Goal: Task Accomplishment & Management: Manage account settings

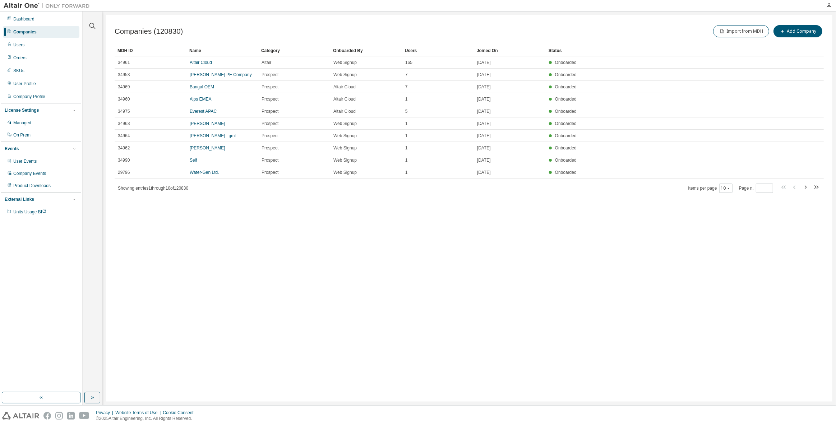
click at [96, 23] on div at bounding box center [92, 22] width 17 height 18
click at [94, 25] on icon "button" at bounding box center [92, 26] width 9 height 9
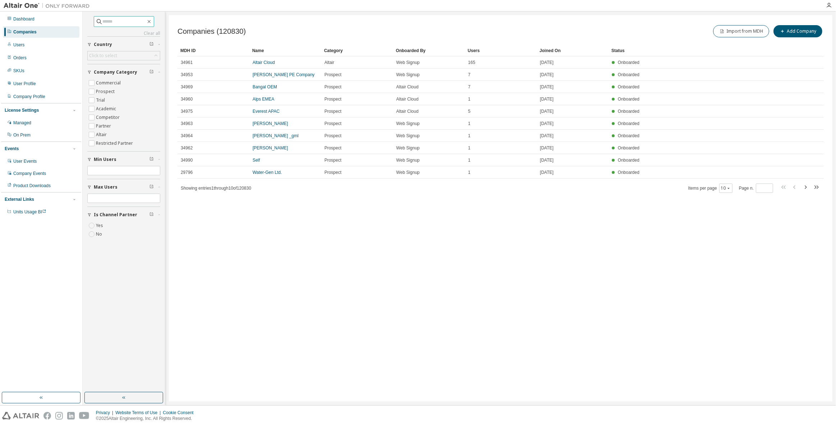
click at [121, 18] on input "text" at bounding box center [124, 21] width 43 height 7
type input "*****"
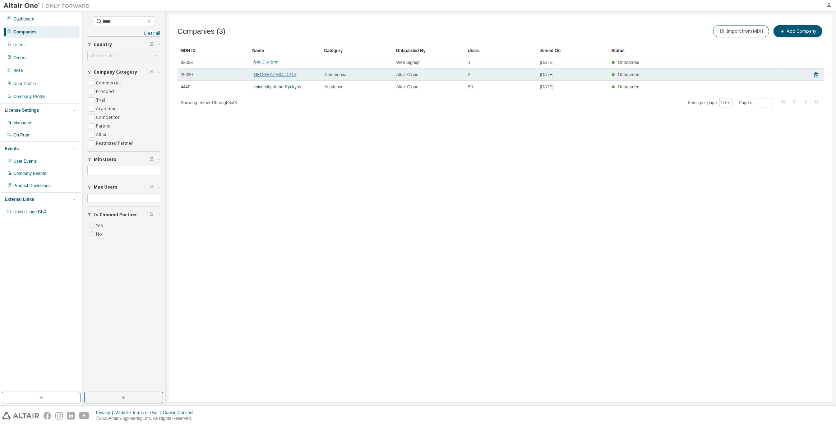
click at [270, 74] on link "[GEOGRAPHIC_DATA]" at bounding box center [274, 74] width 45 height 5
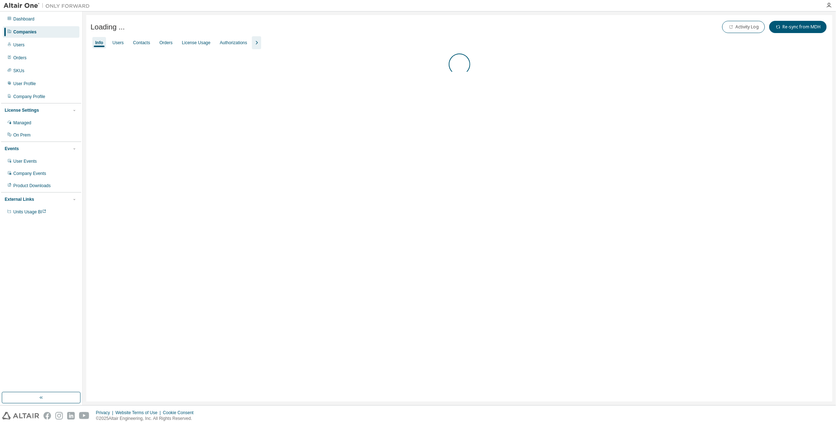
click at [252, 46] on icon "button" at bounding box center [256, 42] width 9 height 9
click at [305, 40] on div "Groups" at bounding box center [302, 43] width 14 height 6
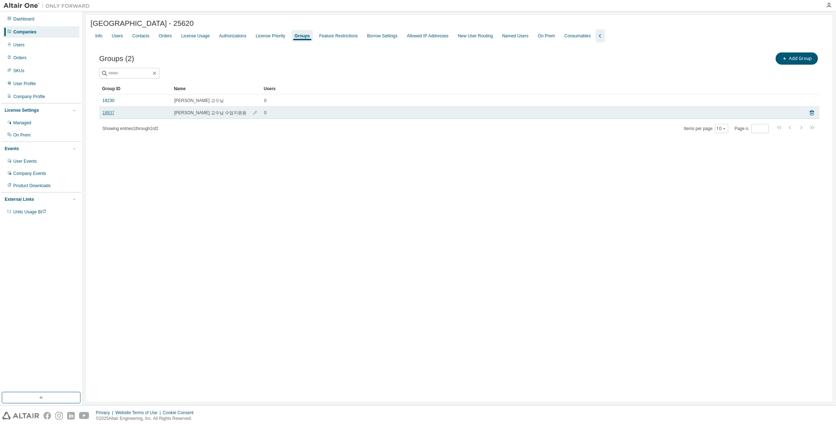
click at [108, 114] on link "18837" at bounding box center [108, 113] width 12 height 6
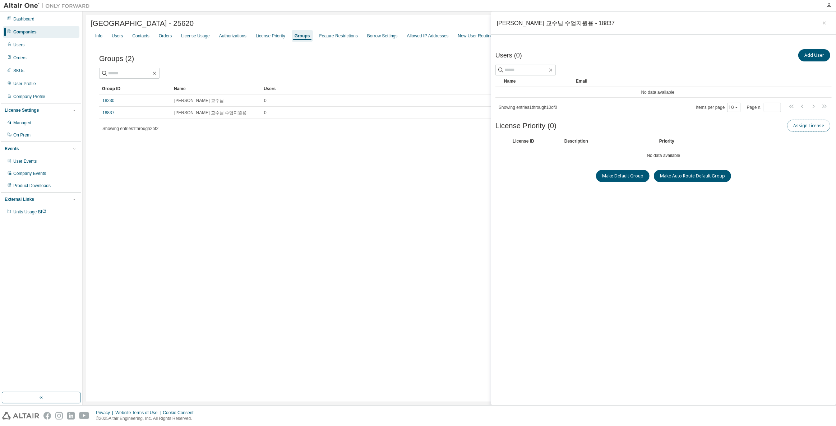
click at [824, 128] on button "Assign License" at bounding box center [808, 126] width 43 height 12
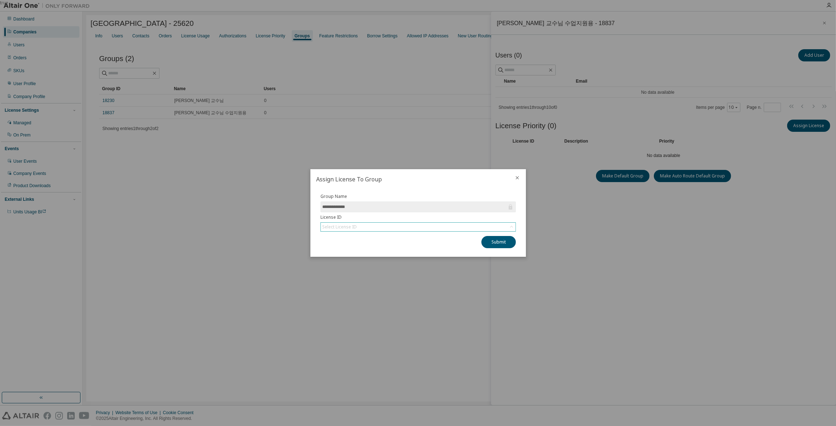
click at [441, 223] on div "Select License ID" at bounding box center [418, 227] width 195 height 9
click at [392, 253] on li "149255 - AU Enterprise Suite" at bounding box center [418, 255] width 194 height 9
click at [502, 241] on button "Submit" at bounding box center [498, 242] width 34 height 12
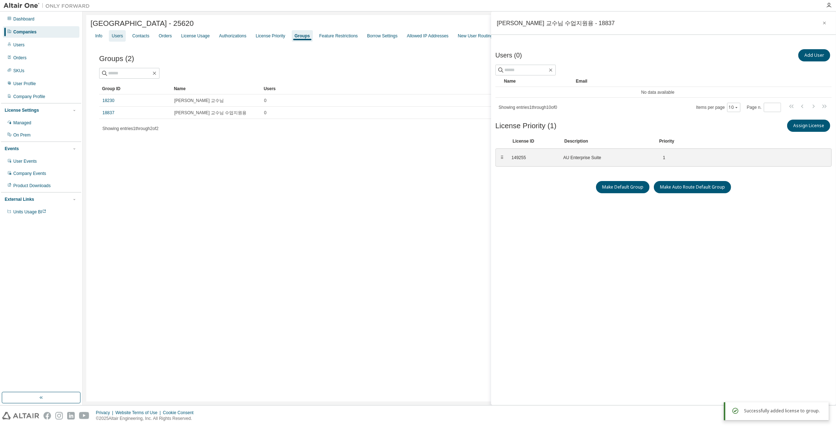
click at [117, 39] on div "Users" at bounding box center [117, 36] width 11 height 6
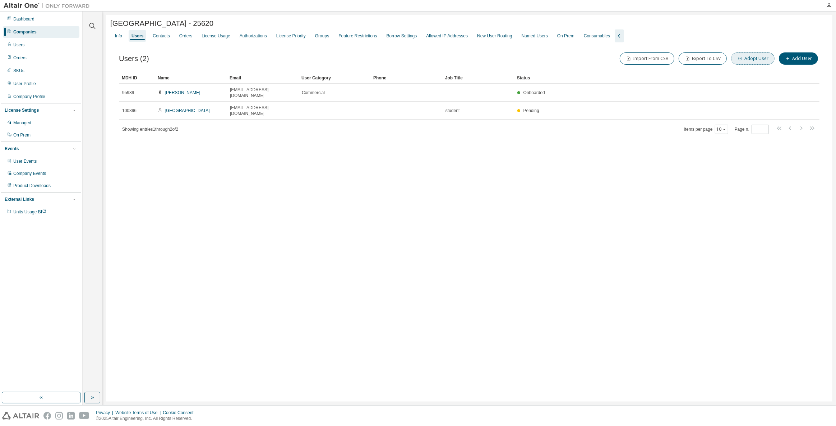
click at [759, 57] on button "Adopt User" at bounding box center [752, 58] width 43 height 12
drag, startPoint x: 785, startPoint y: 45, endPoint x: 782, endPoint y: 48, distance: 4.8
click at [782, 48] on input "email" at bounding box center [784, 47] width 91 height 6
paste input "**********"
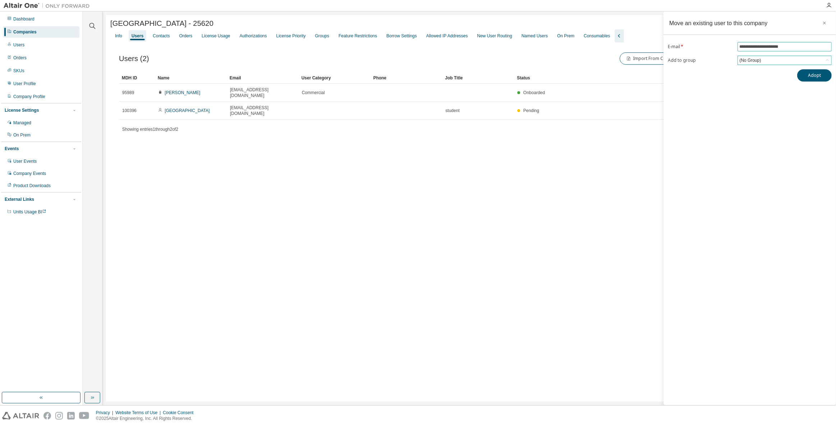
type input "**********"
click at [745, 57] on div "(No Group)" at bounding box center [750, 60] width 24 height 8
click at [772, 97] on li "18837 - [PERSON_NAME] 교수님 수업지원용" at bounding box center [784, 98] width 92 height 9
click at [805, 78] on button "Adopt" at bounding box center [814, 81] width 34 height 12
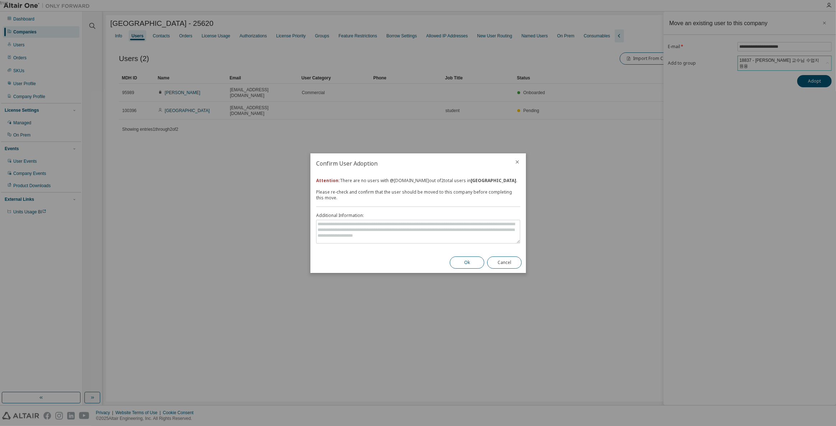
click at [462, 268] on button "Ok" at bounding box center [467, 262] width 34 height 12
click at [505, 266] on button "Cancel" at bounding box center [504, 262] width 34 height 12
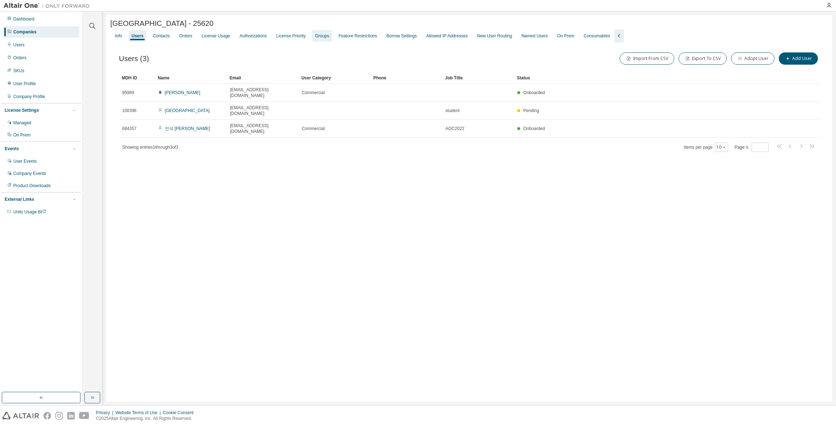
click at [321, 36] on div "Groups" at bounding box center [322, 36] width 14 height 6
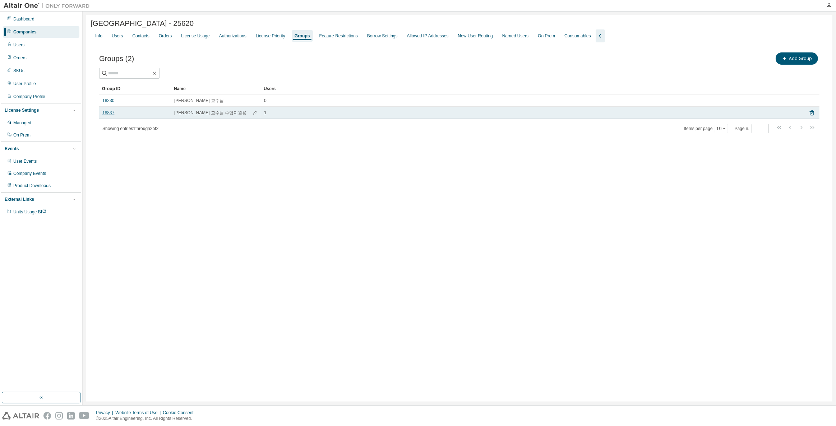
click at [109, 116] on link "18837" at bounding box center [108, 113] width 12 height 6
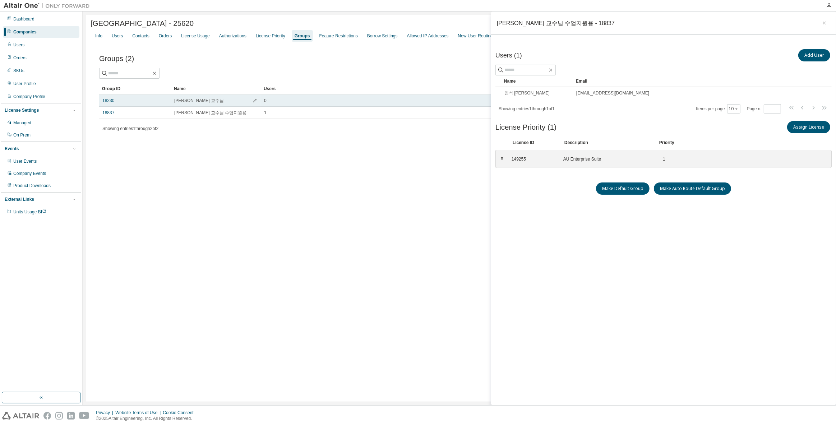
click at [118, 103] on div "18230" at bounding box center [134, 101] width 65 height 6
click at [112, 103] on link "18230" at bounding box center [108, 101] width 12 height 6
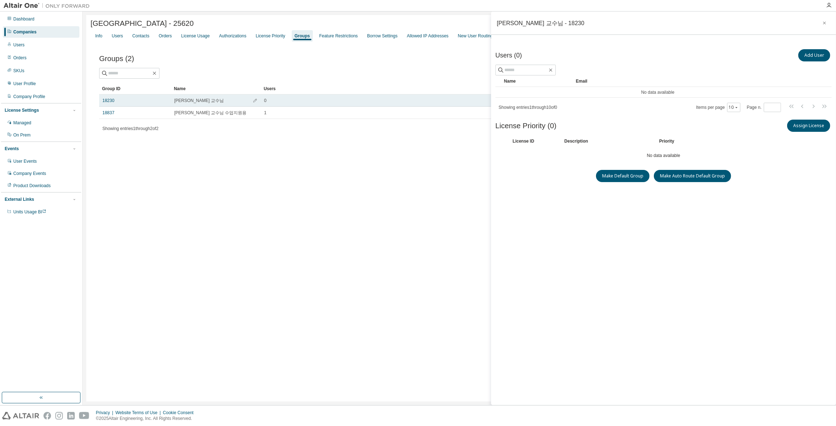
click at [102, 103] on td "18230" at bounding box center [135, 100] width 72 height 12
click at [111, 101] on link "18230" at bounding box center [108, 101] width 12 height 6
click at [807, 58] on button "Add User" at bounding box center [814, 55] width 32 height 12
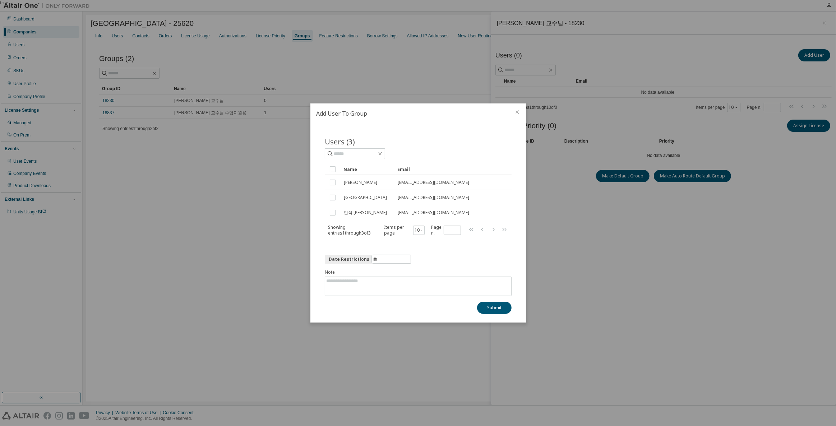
click at [360, 160] on div "Users (3) Clear Load Save Save As Field Operator Value Select filter Select ope…" at bounding box center [418, 185] width 187 height 99
click at [365, 153] on input "text" at bounding box center [355, 153] width 43 height 7
paste input "**********"
type input "**********"
click at [492, 308] on button "Submit" at bounding box center [494, 308] width 34 height 12
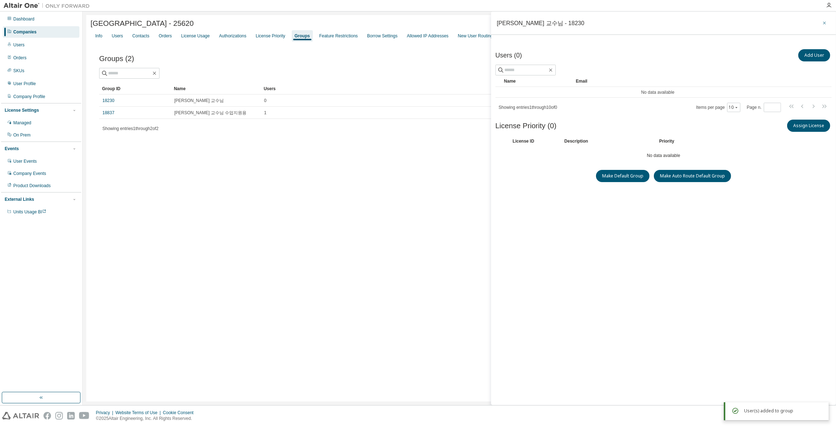
click at [824, 22] on icon "button" at bounding box center [824, 23] width 5 height 6
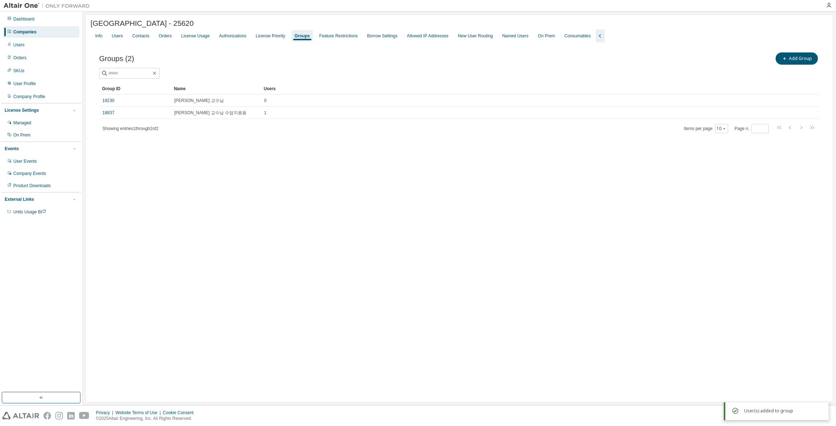
click at [283, 204] on div "[GEOGRAPHIC_DATA] - 25620 Clear Load Save Save As Field Operator Value Select f…" at bounding box center [459, 208] width 746 height 386
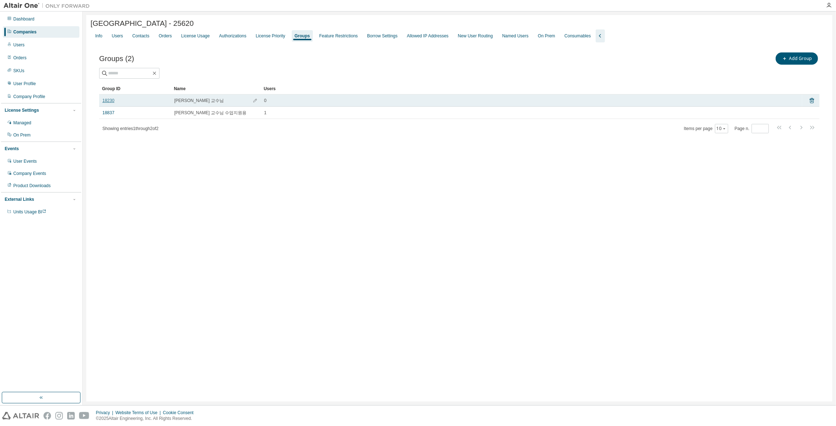
click at [112, 101] on link "18230" at bounding box center [108, 101] width 12 height 6
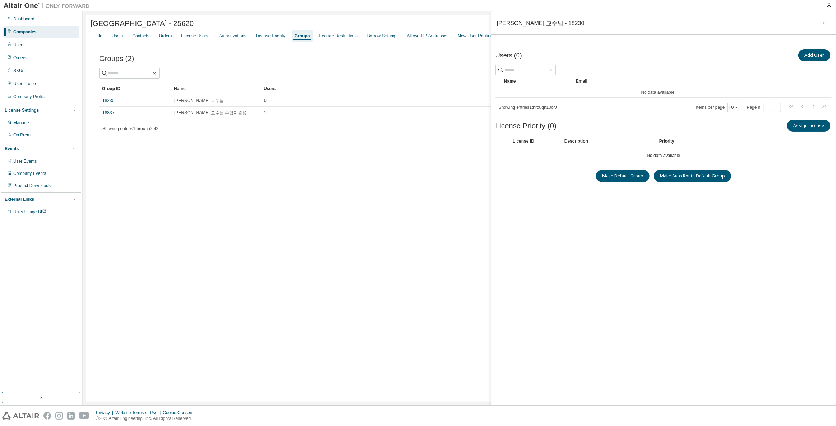
click at [417, 210] on div "[GEOGRAPHIC_DATA] - 25620 Clear Load Save Save As Field Operator Value Select f…" at bounding box center [459, 208] width 746 height 386
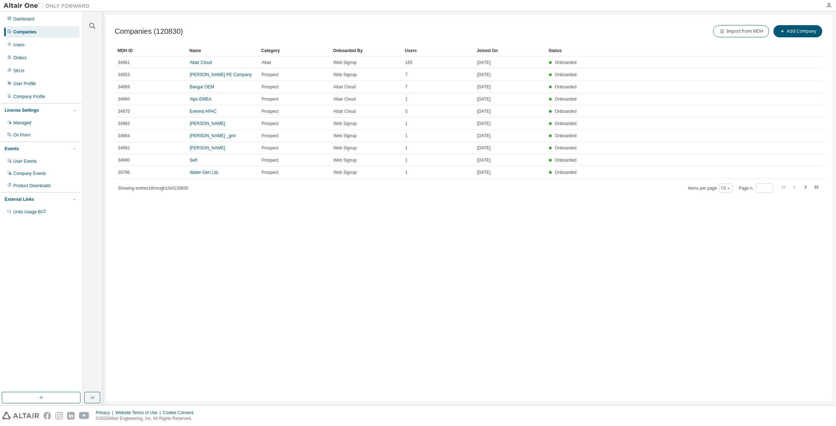
click at [50, 29] on div "Companies" at bounding box center [41, 31] width 76 height 11
click at [89, 27] on icon "button" at bounding box center [92, 26] width 9 height 9
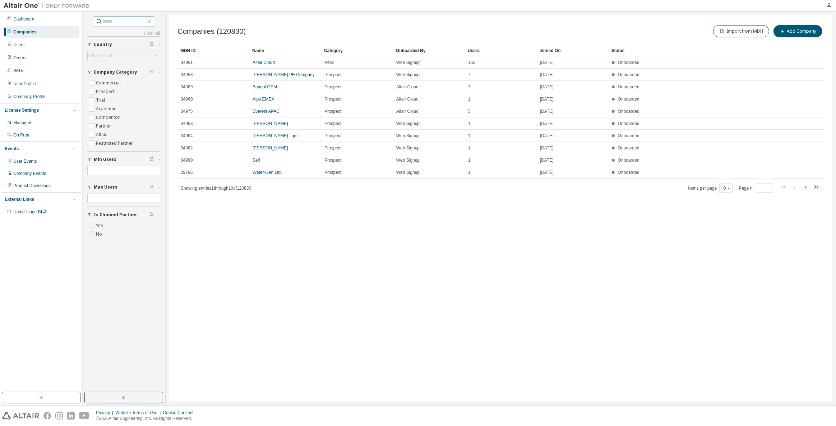
click at [125, 21] on input "text" at bounding box center [124, 21] width 43 height 7
type input "*****"
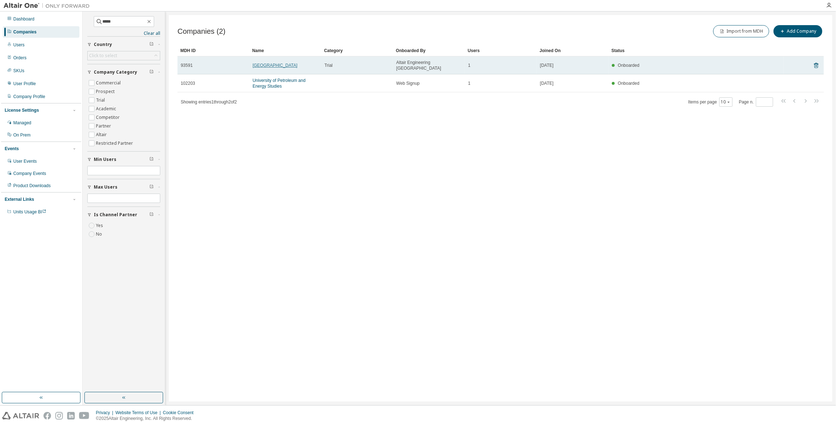
click at [297, 63] on link "Chungbuk National University1" at bounding box center [274, 65] width 45 height 5
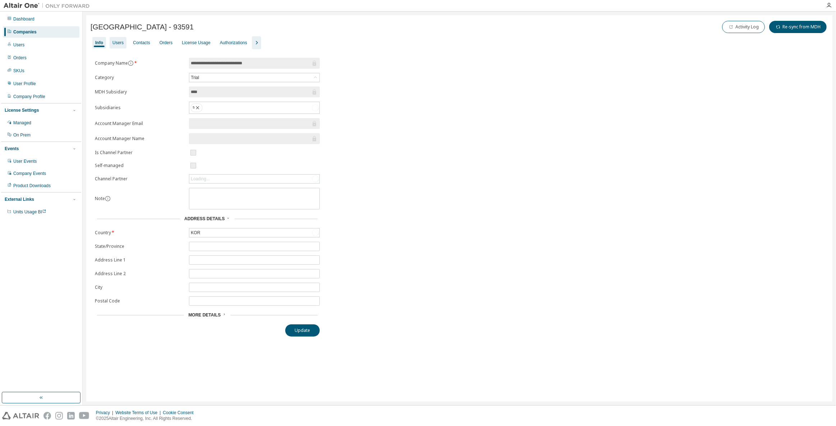
click at [117, 44] on div "Users" at bounding box center [117, 43] width 11 height 6
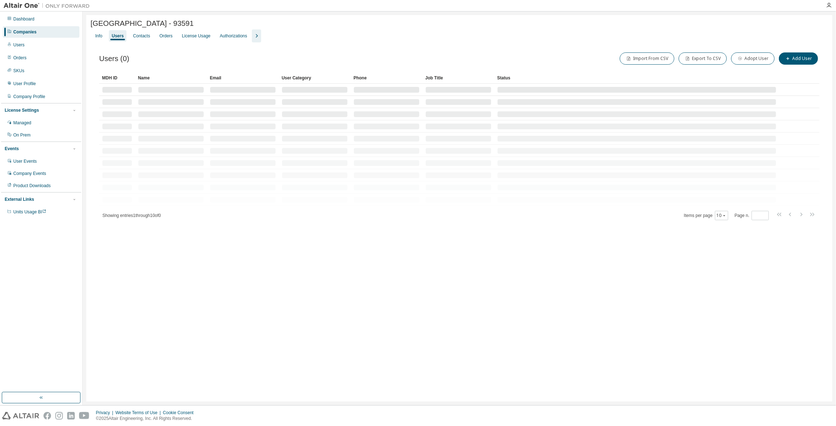
click at [256, 37] on icon "button" at bounding box center [256, 36] width 9 height 9
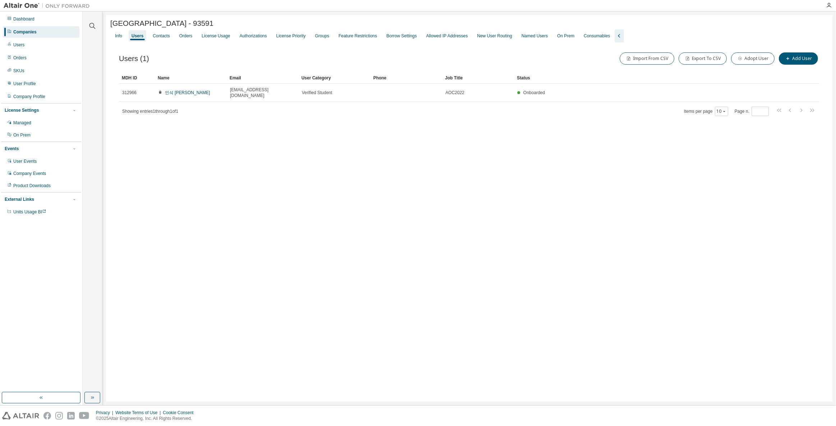
click at [314, 168] on div "Chungbuk National University1 - 93591 Clear Load Save Save As Field Operator Va…" at bounding box center [469, 208] width 726 height 386
click at [796, 57] on button "Add User" at bounding box center [798, 58] width 39 height 12
click at [753, 48] on input "text" at bounding box center [784, 47] width 91 height 6
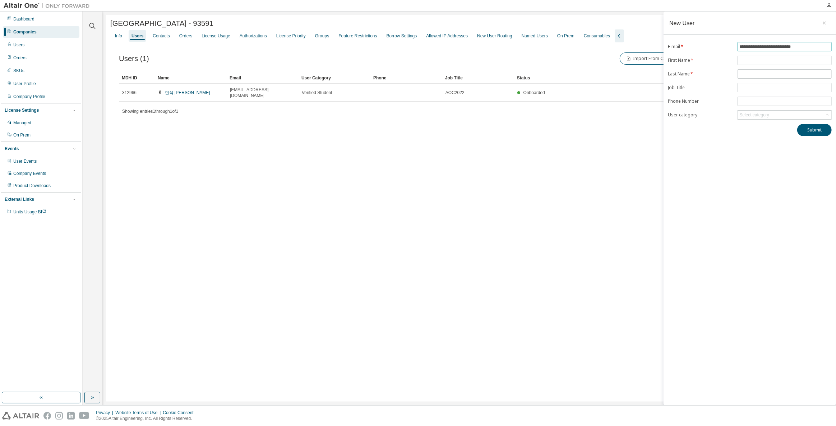
click at [777, 49] on input "**********" at bounding box center [784, 47] width 91 height 6
drag, startPoint x: 779, startPoint y: 46, endPoint x: 767, endPoint y: 46, distance: 12.2
click at [767, 46] on input "**********" at bounding box center [784, 47] width 91 height 6
type input "**********"
click at [757, 71] on input "text" at bounding box center [784, 74] width 91 height 6
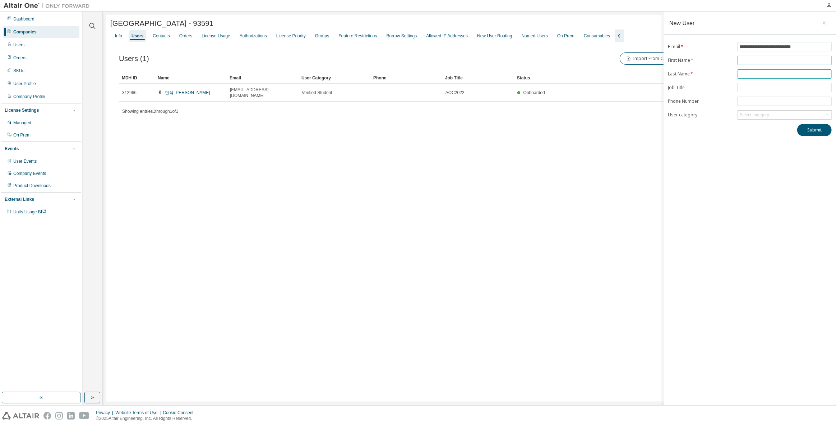
paste input "****"
type input "****"
drag, startPoint x: 766, startPoint y: 46, endPoint x: 646, endPoint y: 46, distance: 119.6
click at [643, 46] on main "**********" at bounding box center [459, 208] width 753 height 394
click at [745, 58] on input "text" at bounding box center [784, 60] width 91 height 6
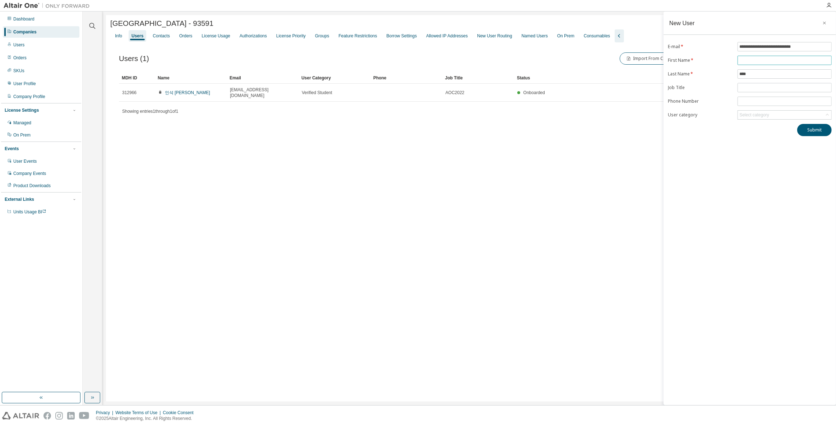
paste input "**********"
type input "**********"
click at [808, 127] on button "Submit" at bounding box center [814, 130] width 34 height 12
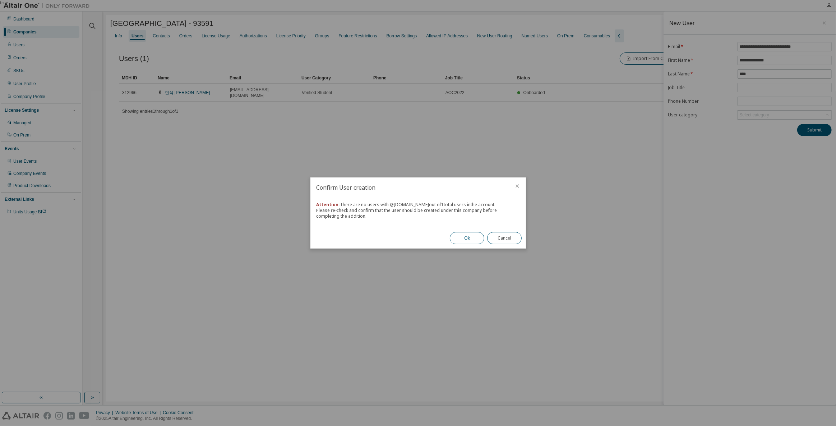
click at [473, 236] on button "Ok" at bounding box center [467, 238] width 34 height 12
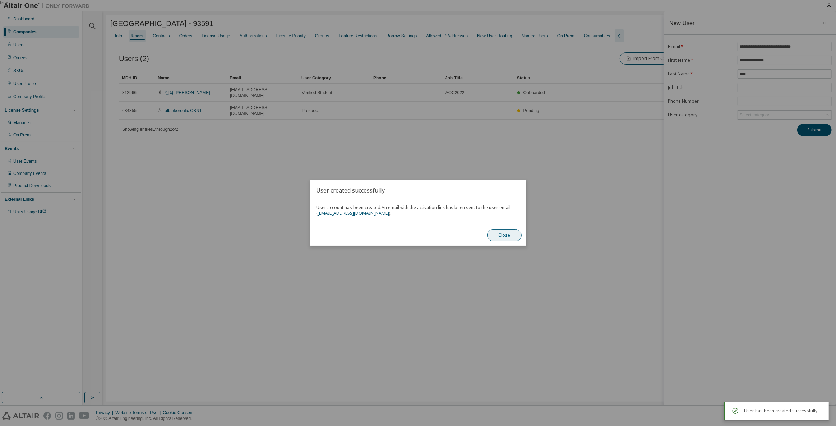
click at [494, 235] on button "Close" at bounding box center [504, 235] width 34 height 12
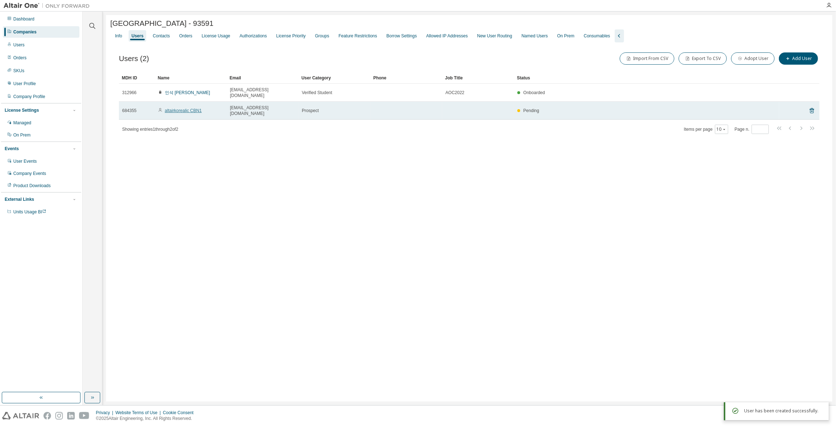
click at [188, 108] on link "altairkorealic CBN1" at bounding box center [183, 110] width 37 height 5
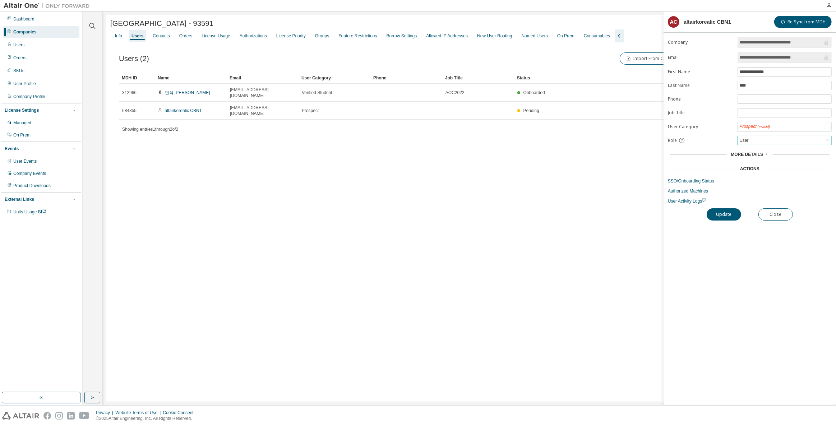
click at [785, 136] on div "User" at bounding box center [784, 140] width 93 height 9
click at [770, 157] on li "Owner" at bounding box center [784, 156] width 92 height 9
click at [724, 215] on button "Update" at bounding box center [723, 214] width 34 height 12
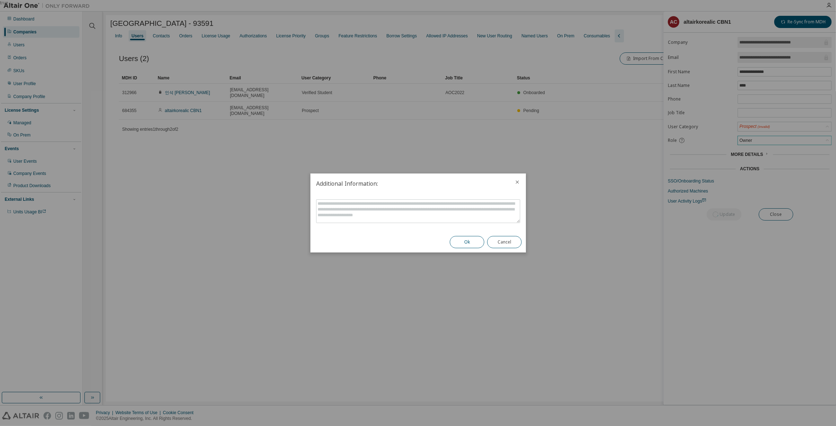
click at [472, 240] on button "Ok" at bounding box center [467, 242] width 34 height 12
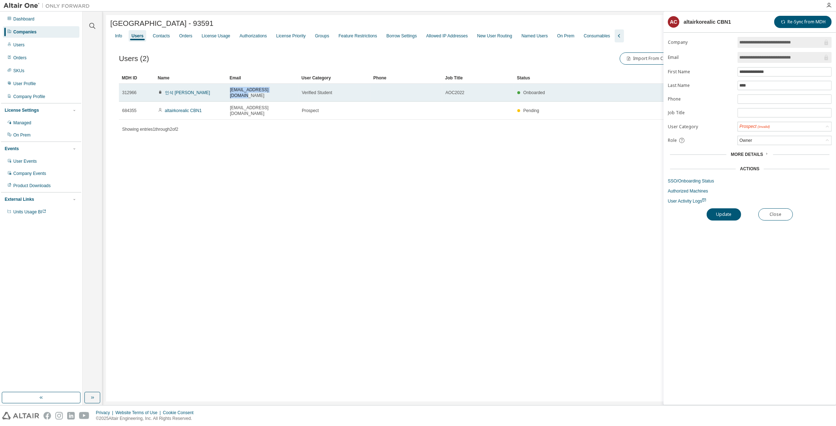
copy span "[EMAIL_ADDRESS][DOMAIN_NAME]"
drag, startPoint x: 283, startPoint y: 94, endPoint x: 228, endPoint y: 93, distance: 55.0
click at [228, 93] on td "[EMAIL_ADDRESS][DOMAIN_NAME]" at bounding box center [263, 93] width 72 height 18
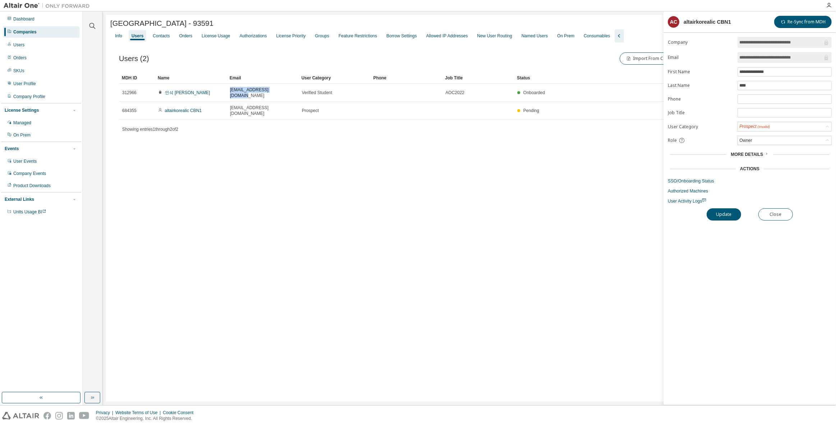
click at [33, 31] on div "Companies" at bounding box center [24, 32] width 23 height 6
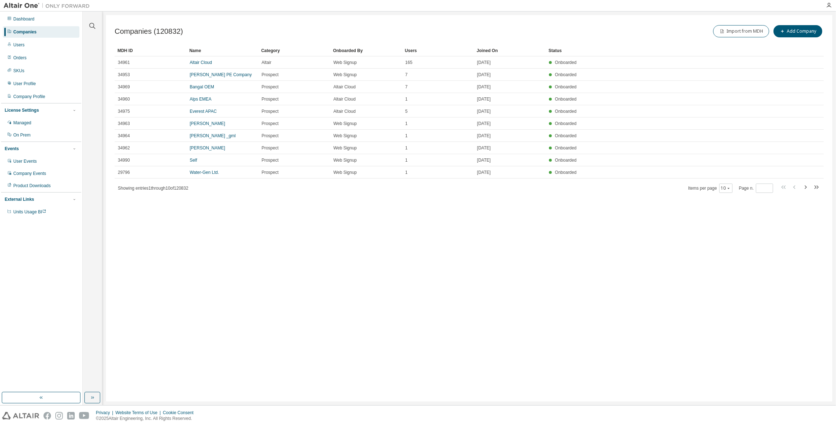
click at [46, 34] on div "Companies" at bounding box center [41, 31] width 76 height 11
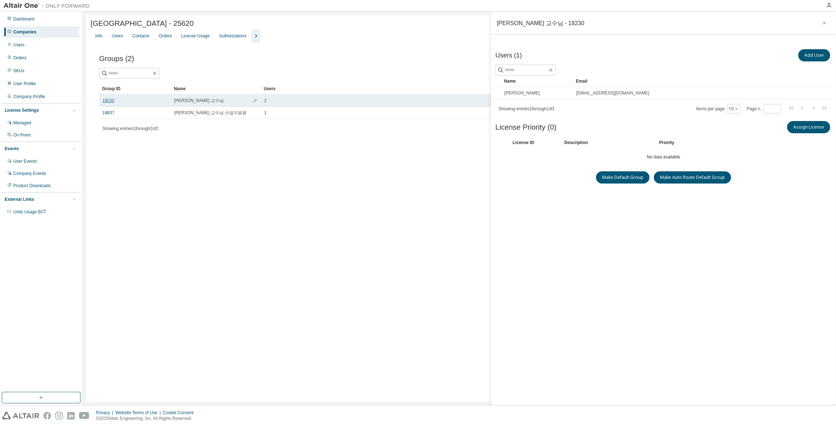
click at [107, 101] on link "18230" at bounding box center [108, 101] width 12 height 6
click at [814, 125] on button "Assign License" at bounding box center [808, 127] width 43 height 12
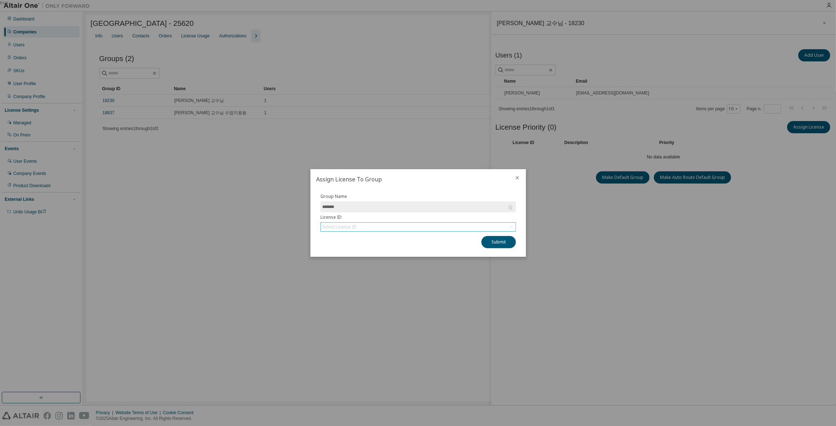
click at [390, 228] on div "Select License ID" at bounding box center [418, 227] width 195 height 9
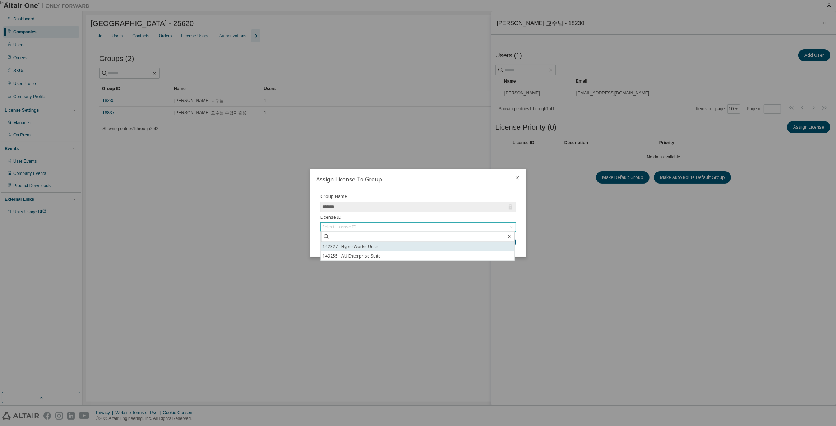
click at [384, 246] on li "142327 - HyperWorks Units" at bounding box center [418, 246] width 194 height 9
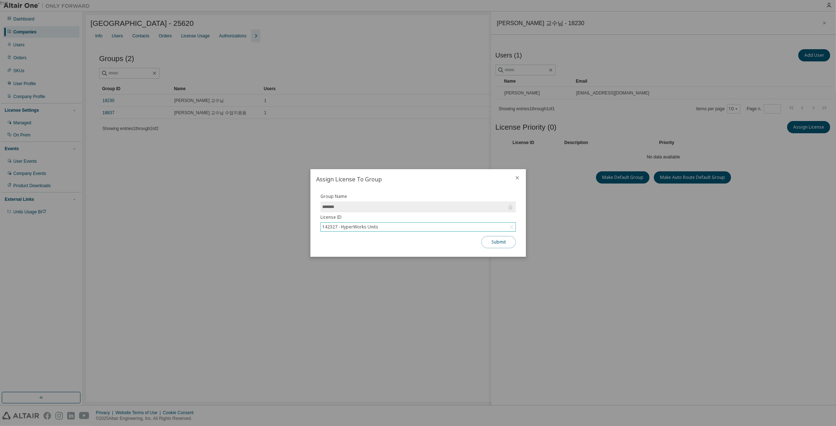
click at [495, 245] on button "Submit" at bounding box center [498, 242] width 34 height 12
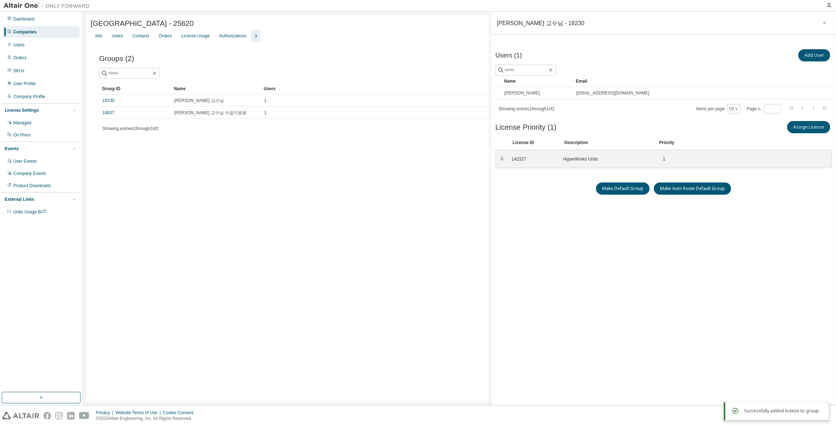
click at [513, 242] on div "Users (1) Add User Clear Load Save Save As Field Operator Value Select filter S…" at bounding box center [663, 218] width 336 height 341
click at [825, 23] on icon "button" at bounding box center [824, 23] width 5 height 6
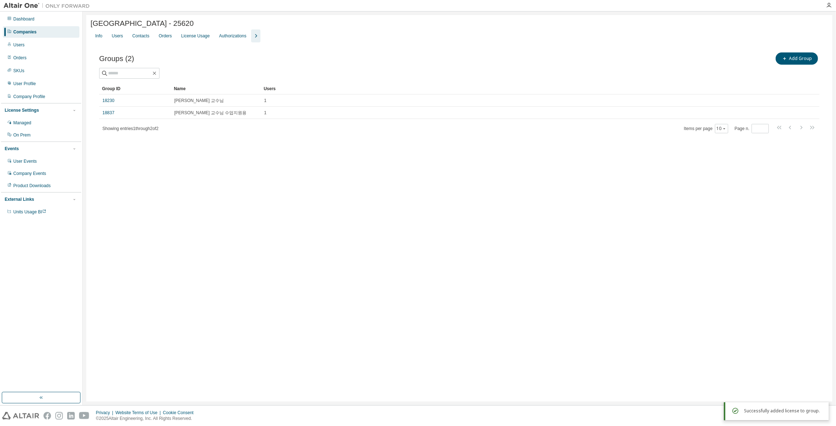
click at [405, 222] on div "Chungbuk National University - 25620 Clear Load Save Save As Field Operator Val…" at bounding box center [459, 208] width 746 height 386
click at [117, 41] on div "Users" at bounding box center [117, 35] width 17 height 11
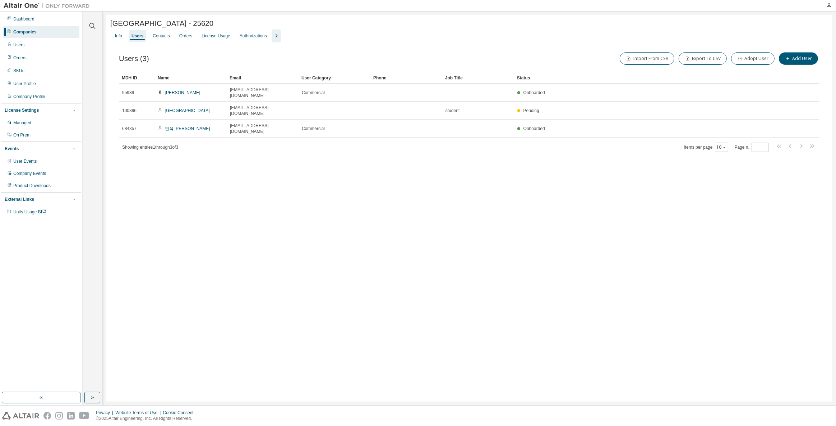
click at [273, 40] on span "button" at bounding box center [276, 36] width 9 height 9
click at [296, 38] on div "License Priority" at bounding box center [290, 36] width 29 height 6
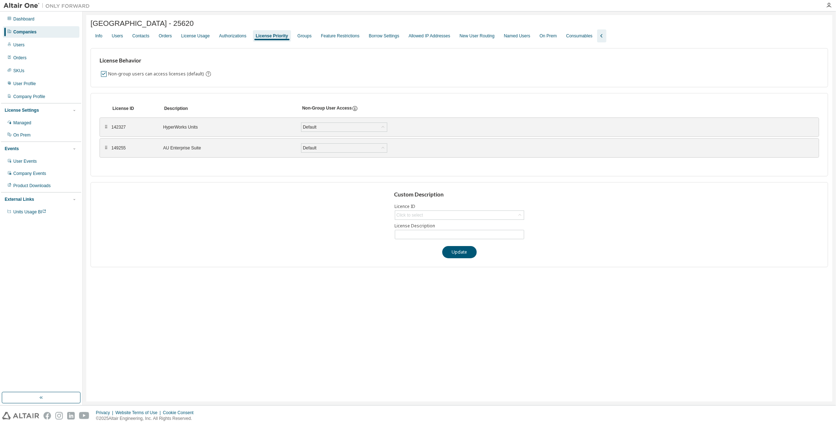
click at [169, 73] on label "Non-group users can access licenses (default)" at bounding box center [156, 74] width 97 height 9
click at [446, 256] on button "Update" at bounding box center [459, 252] width 34 height 12
click at [380, 279] on div "Chungbuk National University - 25620 Clear Load Save Save As Field Operator Val…" at bounding box center [459, 208] width 746 height 386
click at [300, 33] on div "Groups" at bounding box center [305, 35] width 20 height 11
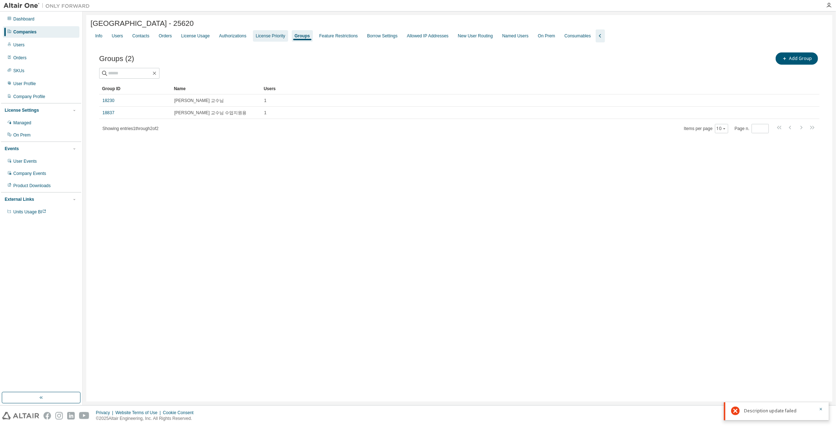
click at [256, 37] on div "License Priority" at bounding box center [270, 36] width 29 height 6
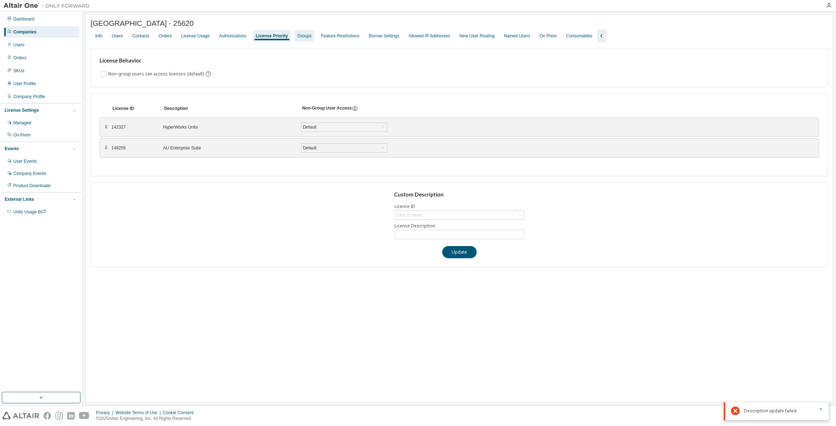
click at [295, 41] on div "Groups" at bounding box center [305, 35] width 20 height 11
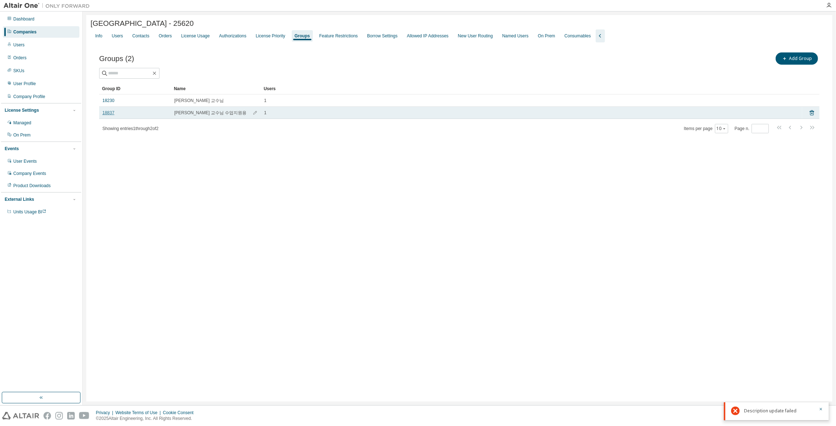
click at [106, 113] on link "18837" at bounding box center [108, 113] width 12 height 6
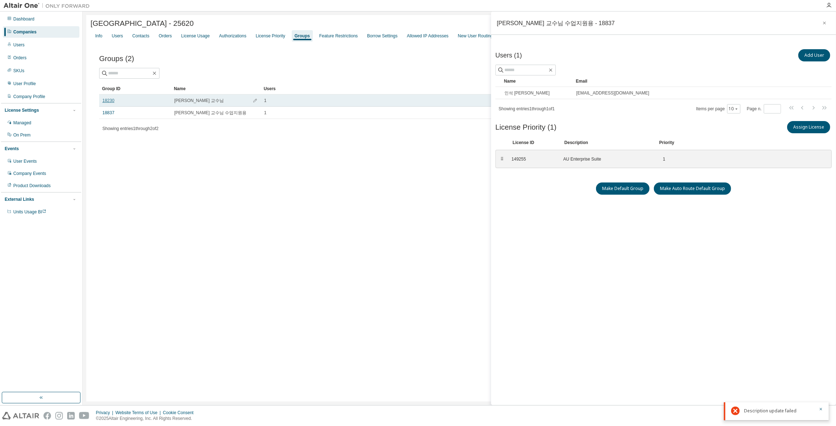
click at [109, 101] on link "18230" at bounding box center [108, 101] width 12 height 6
click at [116, 38] on div "Users" at bounding box center [117, 36] width 11 height 6
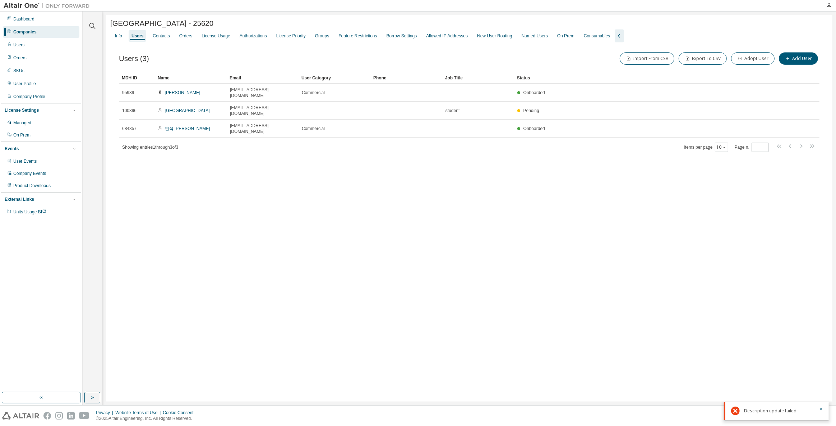
click at [203, 189] on div "Chungbuk National University - 25620 Clear Load Save Save As Field Operator Val…" at bounding box center [469, 208] width 726 height 386
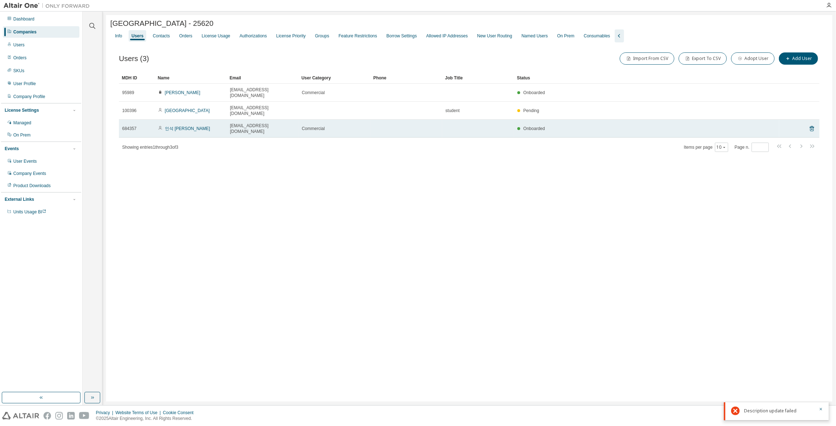
drag, startPoint x: 179, startPoint y: 116, endPoint x: 186, endPoint y: 117, distance: 6.9
click at [186, 126] on div "인석 [PERSON_NAME]" at bounding box center [190, 129] width 65 height 6
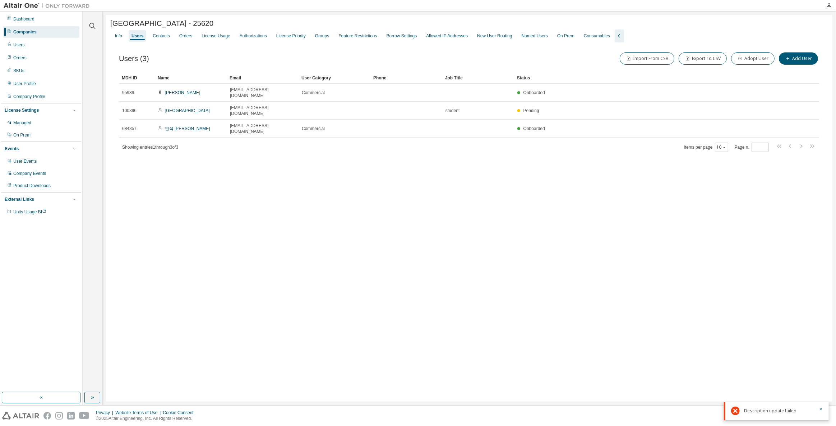
click at [358, 232] on div "Chungbuk National University - 25620 Clear Load Save Save As Field Operator Val…" at bounding box center [469, 208] width 726 height 386
click at [319, 37] on div "Groups" at bounding box center [322, 36] width 14 height 6
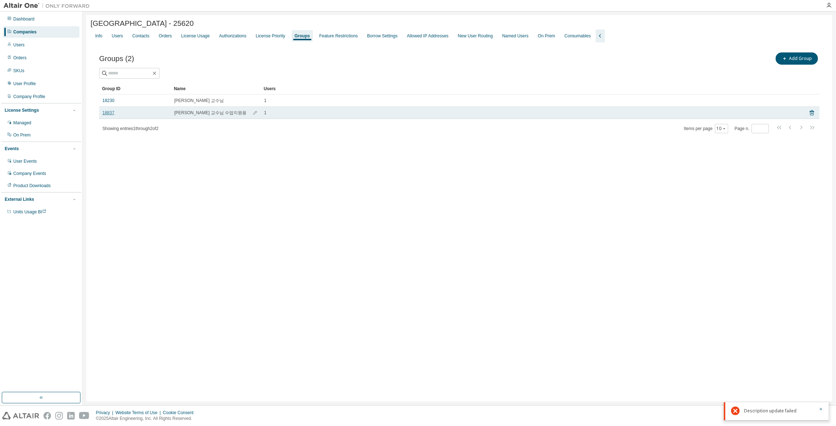
click at [108, 113] on link "18837" at bounding box center [108, 113] width 12 height 6
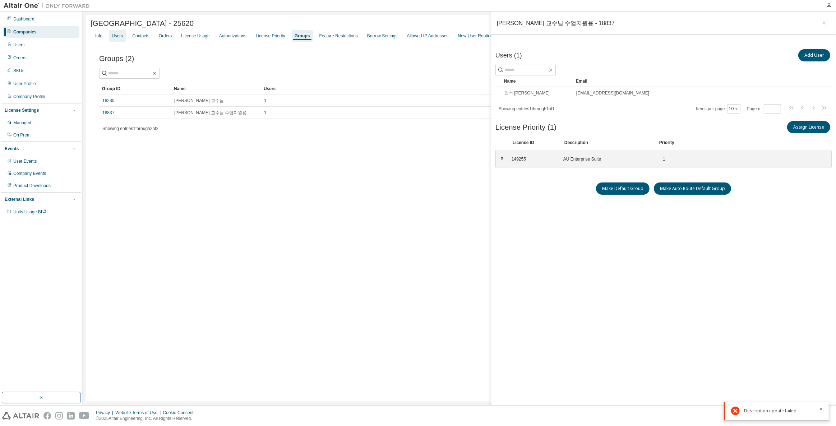
click at [110, 36] on div "Users" at bounding box center [117, 35] width 17 height 11
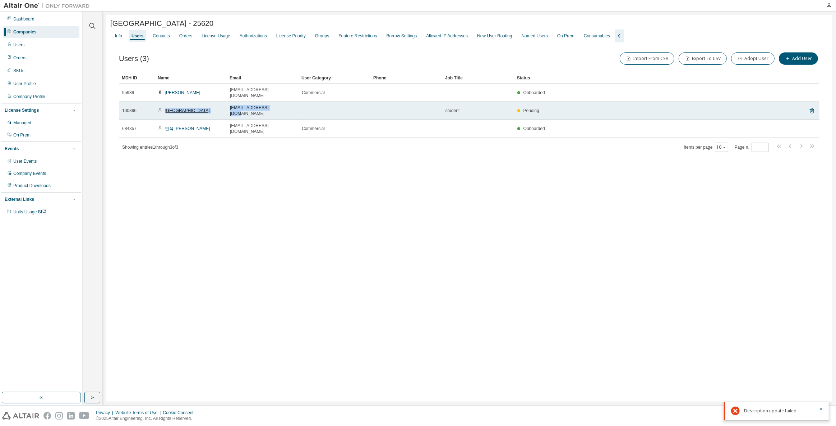
drag, startPoint x: 267, startPoint y: 103, endPoint x: 166, endPoint y: 103, distance: 101.6
click at [166, 103] on tr "100396 YONGWOOK PARK garnetelf@naver.com student Pending" at bounding box center [469, 111] width 700 height 18
copy tr "YONGWOOK PARK garnetelf@naver.com"
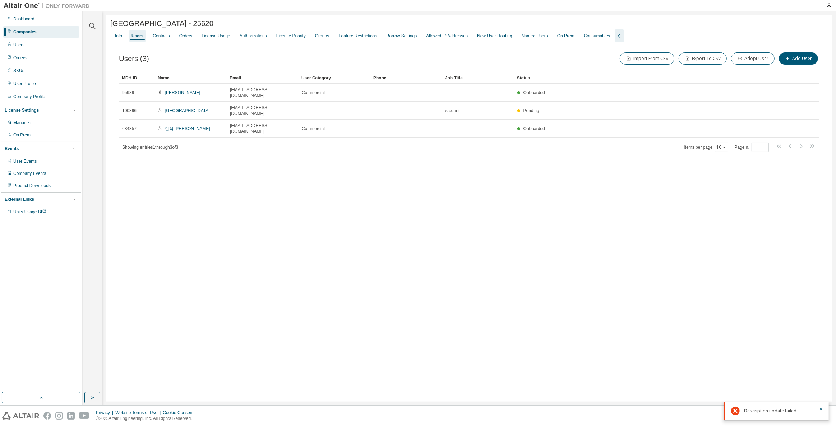
click at [232, 212] on div "Chungbuk National University - 25620 Clear Load Save Save As Field Operator Val…" at bounding box center [469, 208] width 726 height 386
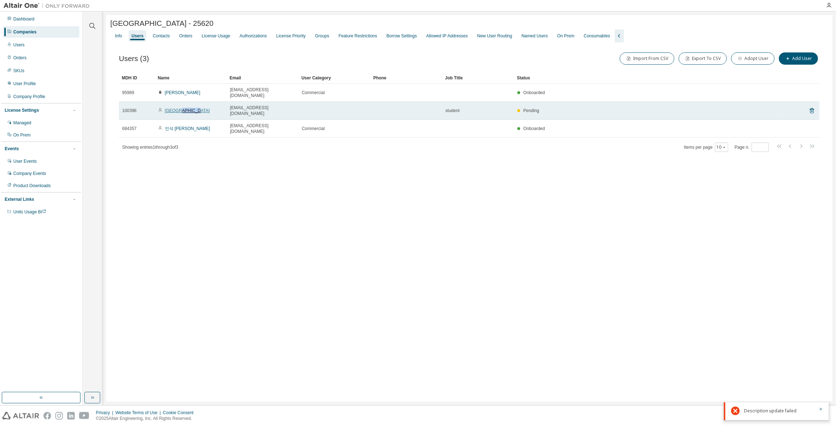
drag, startPoint x: 200, startPoint y: 103, endPoint x: 184, endPoint y: 103, distance: 16.2
click at [184, 108] on div "[GEOGRAPHIC_DATA]" at bounding box center [190, 111] width 65 height 6
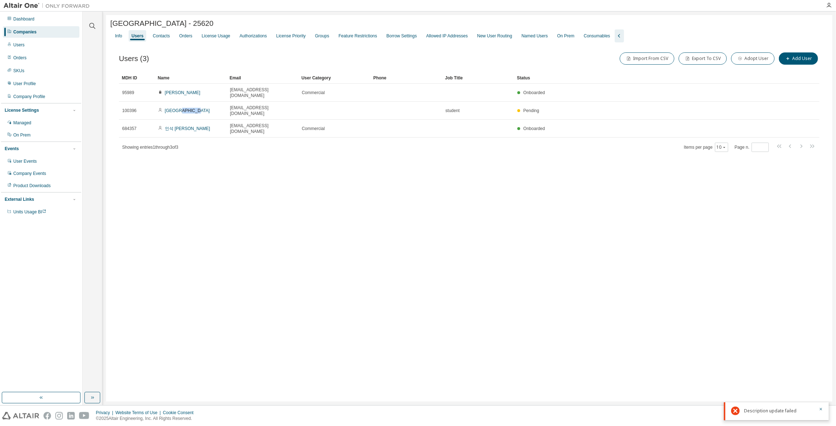
click at [274, 272] on div "Chungbuk National University - 25620 Clear Load Save Save As Field Operator Val…" at bounding box center [469, 208] width 726 height 386
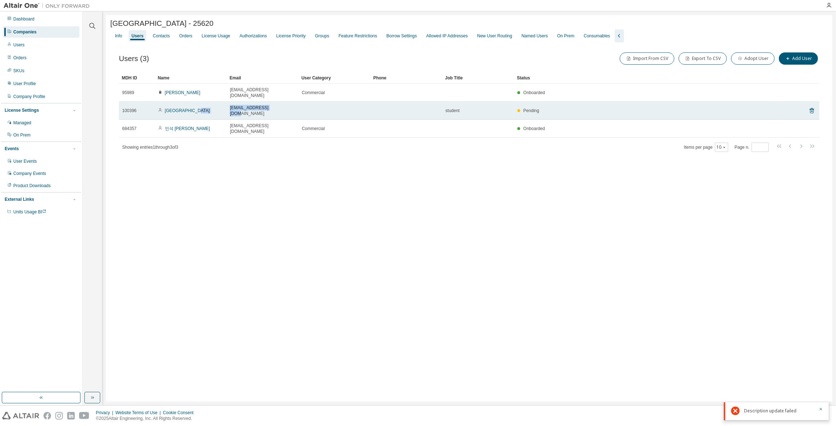
drag, startPoint x: 280, startPoint y: 100, endPoint x: 221, endPoint y: 101, distance: 59.6
click at [221, 102] on tr "100396 YONGWOOK PARK garnetelf@naver.com student Pending" at bounding box center [469, 111] width 700 height 18
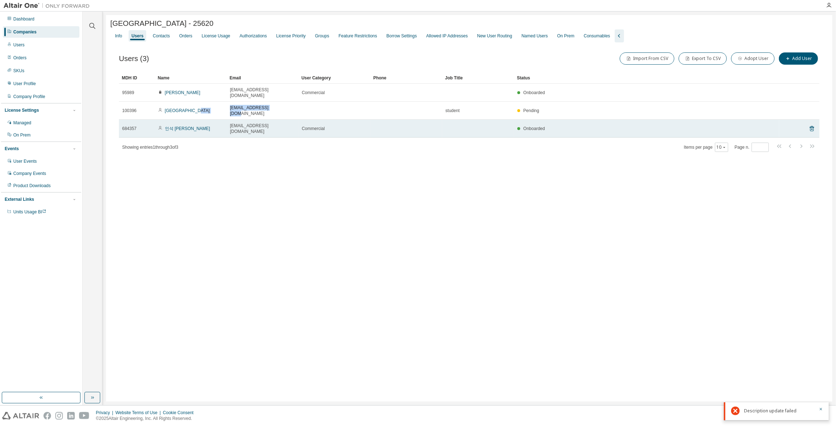
copy tr "[EMAIL_ADDRESS][DOMAIN_NAME]"
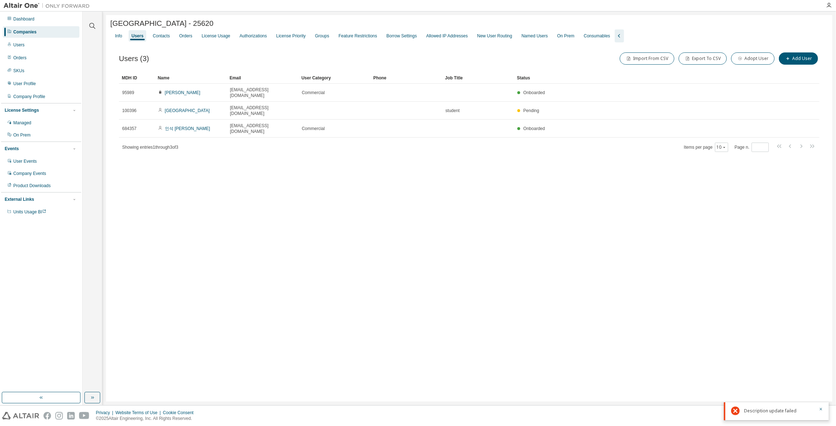
click at [22, 38] on div "Dashboard Companies Users Orders SKUs User Profile Company Profile License Sett…" at bounding box center [41, 116] width 80 height 206
click at [30, 31] on div "Companies" at bounding box center [24, 32] width 23 height 6
